Goal: Transaction & Acquisition: Subscribe to service/newsletter

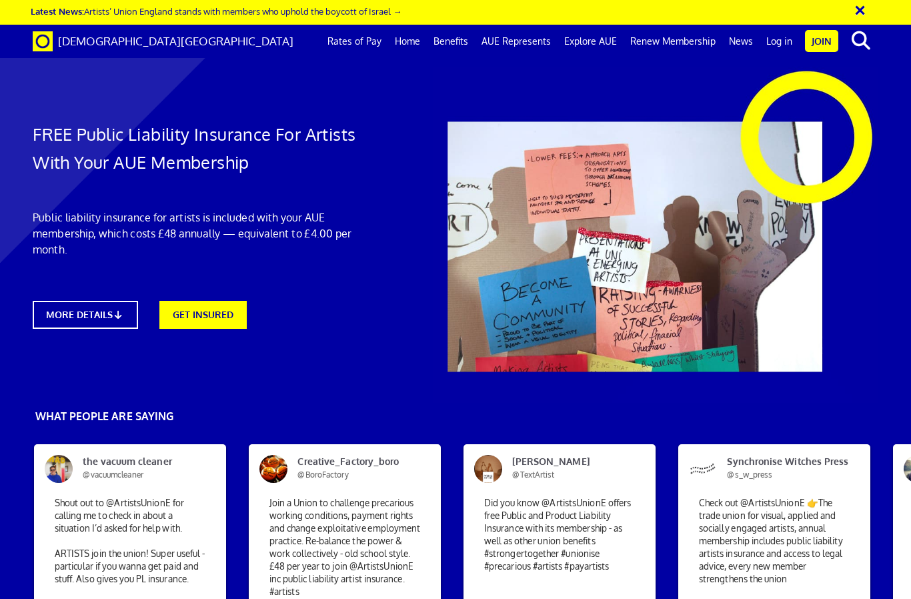
scroll to position [0, 5]
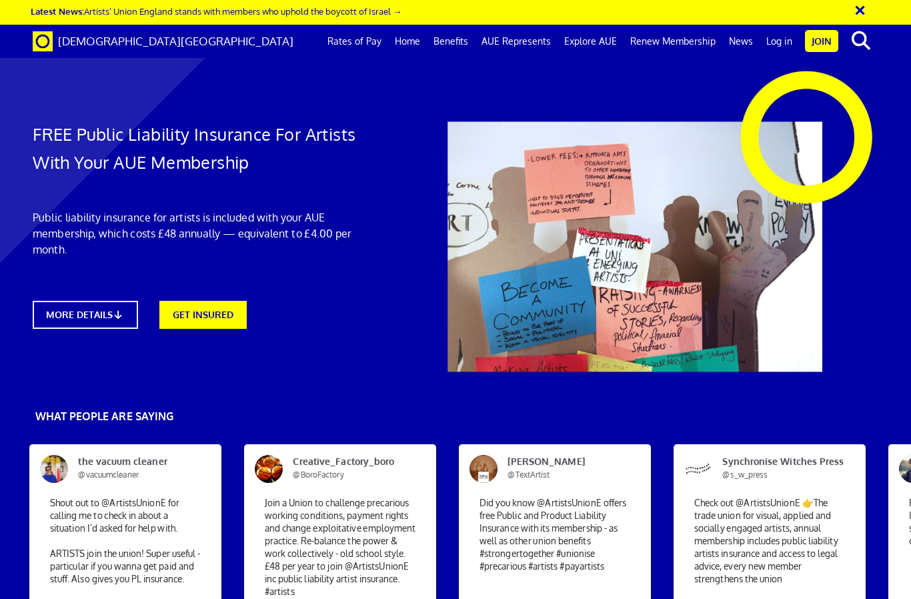
click at [833, 43] on link "Join" at bounding box center [821, 41] width 33 height 22
click at [823, 48] on link "Join" at bounding box center [821, 41] width 33 height 22
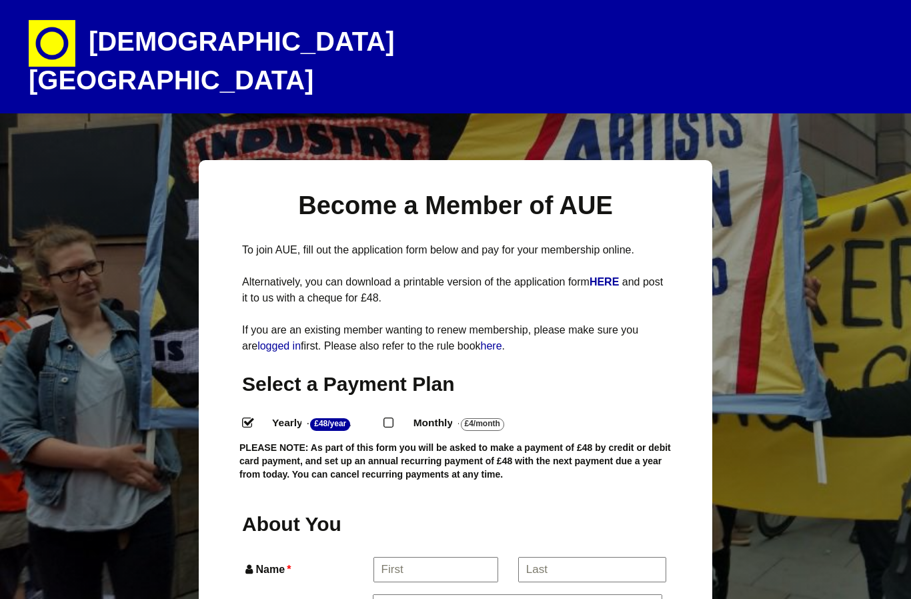
select select
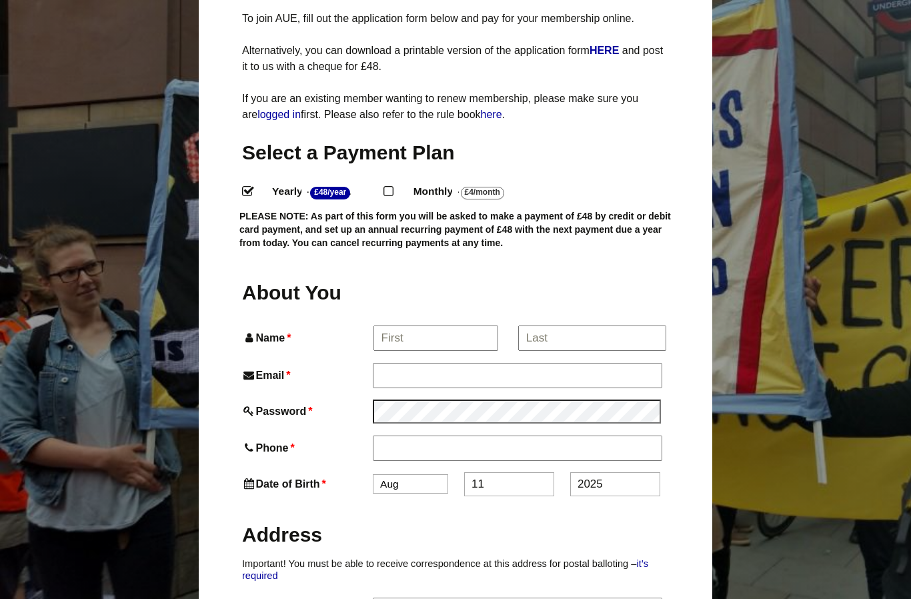
scroll to position [231, 0]
click at [421, 327] on input "Name *" at bounding box center [435, 339] width 124 height 24
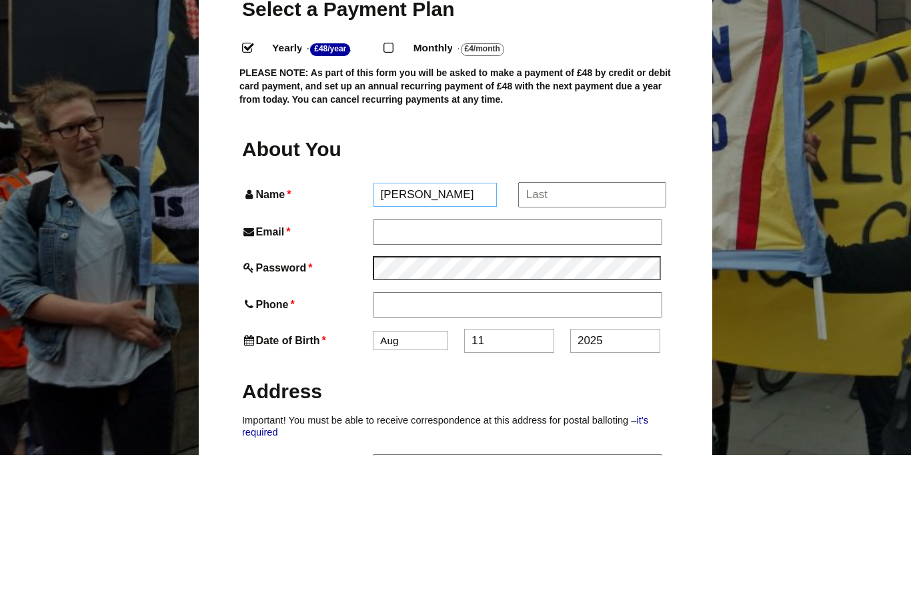
type input "[PERSON_NAME]"
click at [574, 327] on input "*" at bounding box center [591, 339] width 147 height 24
type input "[PERSON_NAME]"
click at [411, 363] on input "Email *" at bounding box center [517, 375] width 289 height 25
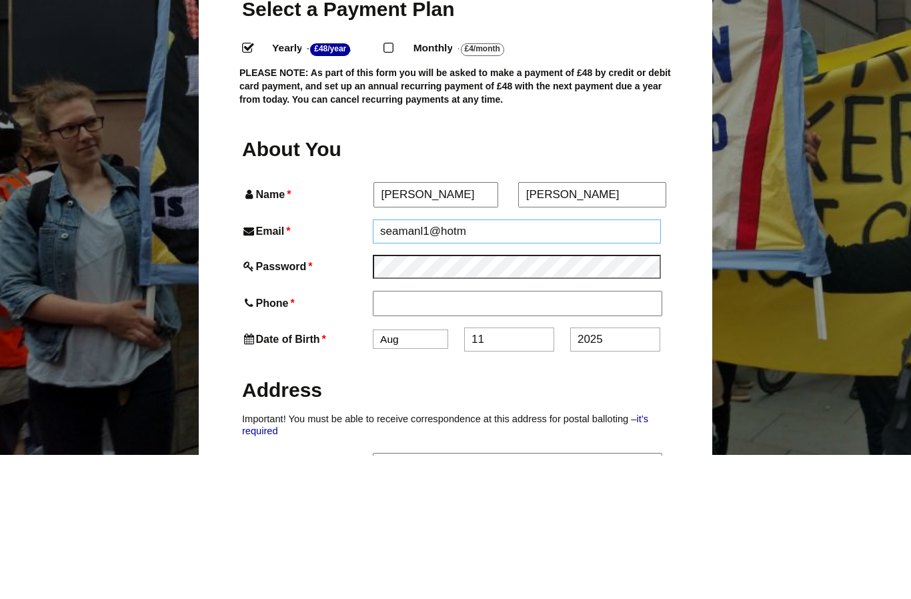
type input "seamanl1@hotma"
